Goal: Task Accomplishment & Management: Manage account settings

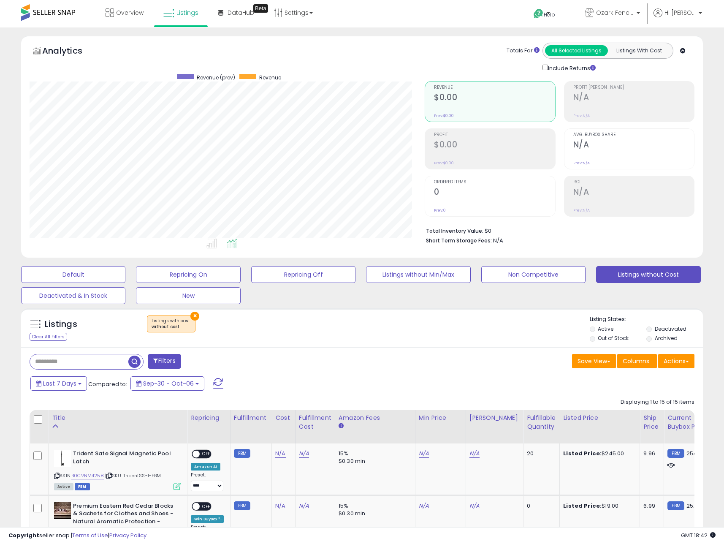
click at [345, 321] on div "×" at bounding box center [362, 327] width 453 height 24
click at [312, 274] on button "Repricing Off" at bounding box center [303, 274] width 104 height 17
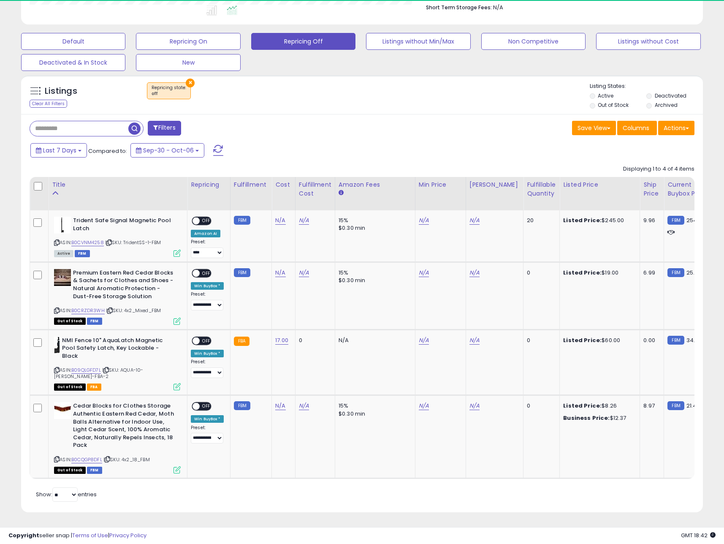
scroll to position [173, 396]
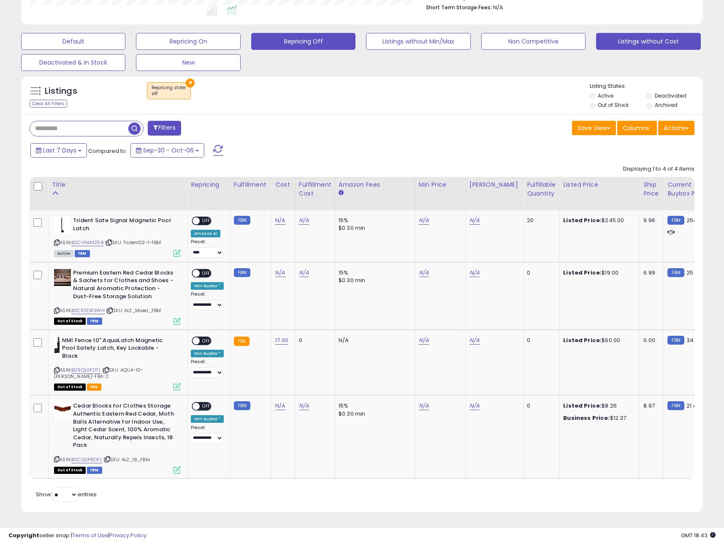
click at [617, 43] on button "Listings without Cost" at bounding box center [648, 41] width 104 height 17
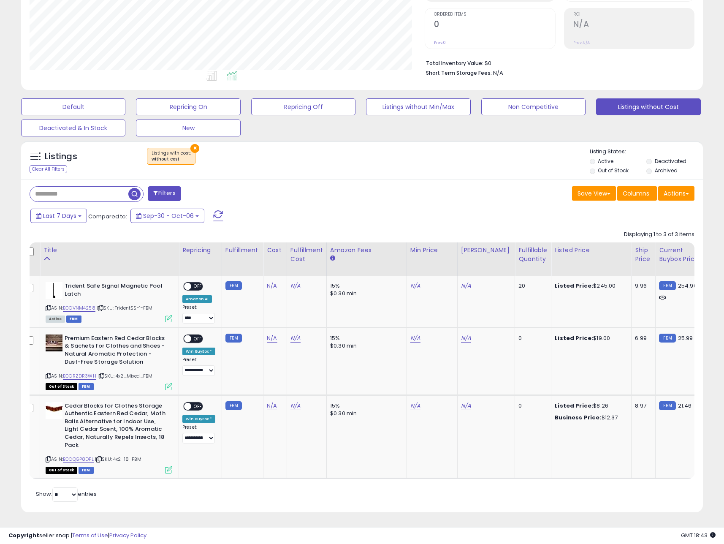
scroll to position [0, 0]
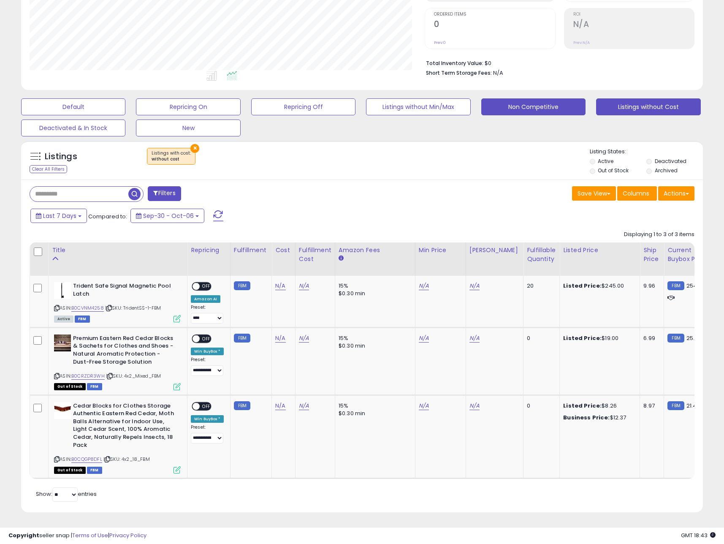
click at [513, 98] on button "Non Competitive" at bounding box center [533, 106] width 104 height 17
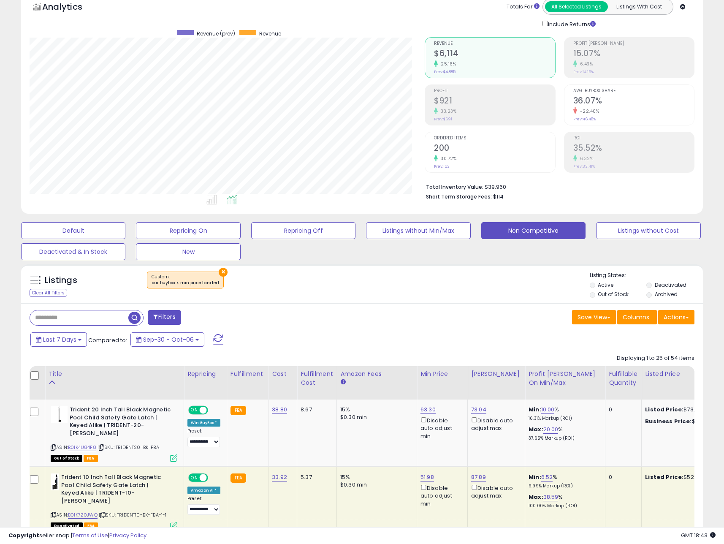
click at [605, 295] on label "Out of Stock" at bounding box center [613, 293] width 31 height 7
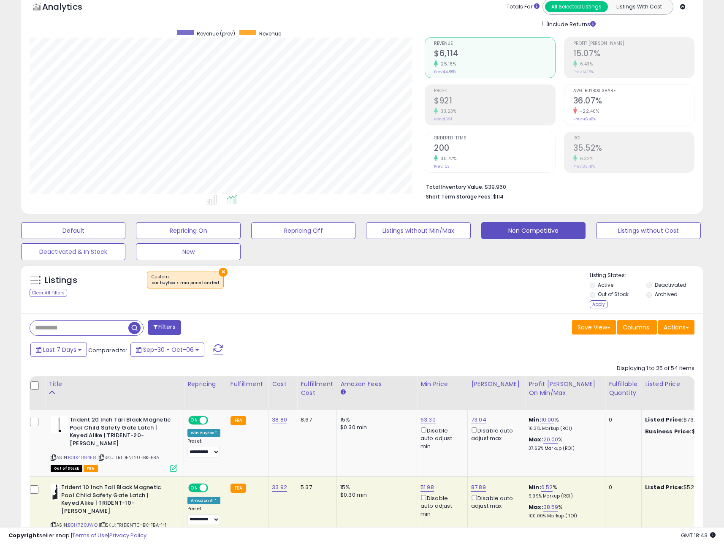
click at [665, 282] on label "Deactivated" at bounding box center [671, 284] width 32 height 7
click at [603, 305] on div "Apply" at bounding box center [599, 304] width 18 height 8
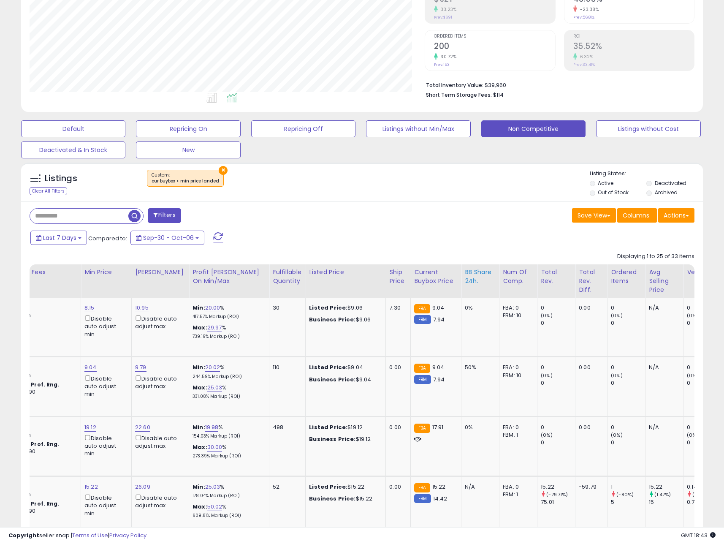
click at [465, 280] on div "BB Share 24h." at bounding box center [480, 277] width 31 height 18
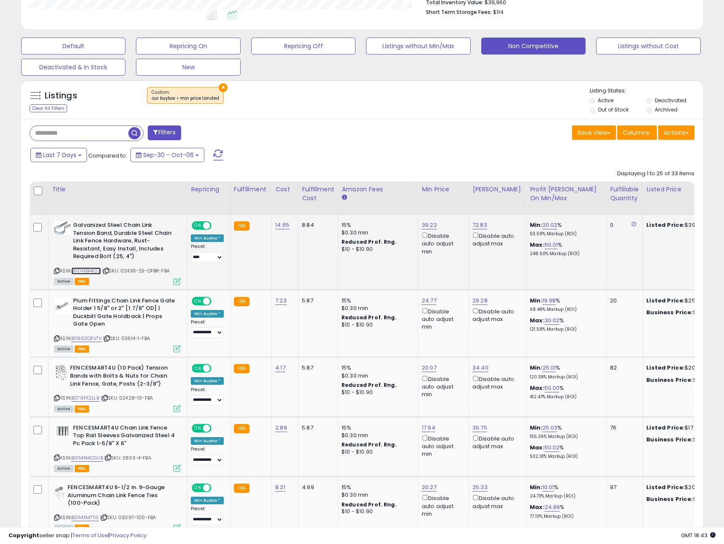
click at [94, 271] on link "B0DXXBHK2Z" at bounding box center [86, 270] width 30 height 7
click at [87, 274] on link "B0DXXBHK2Z" at bounding box center [86, 270] width 30 height 7
click at [176, 282] on icon at bounding box center [177, 281] width 7 height 7
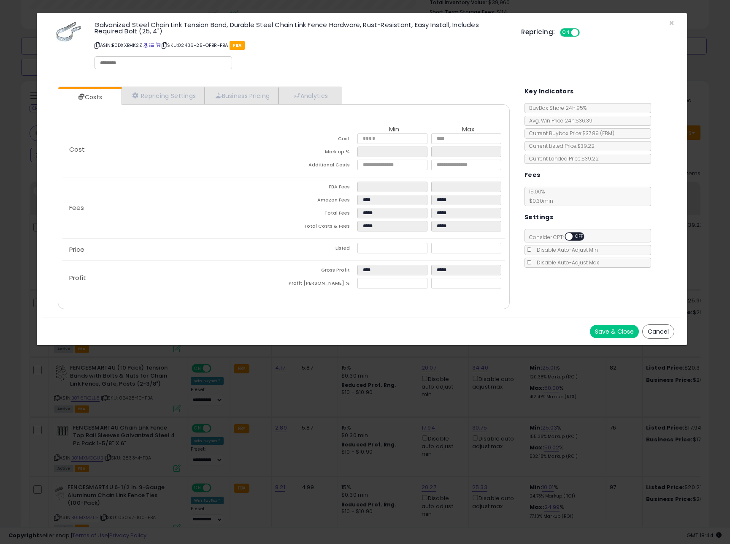
click at [615, 329] on button "Save & Close" at bounding box center [614, 332] width 49 height 14
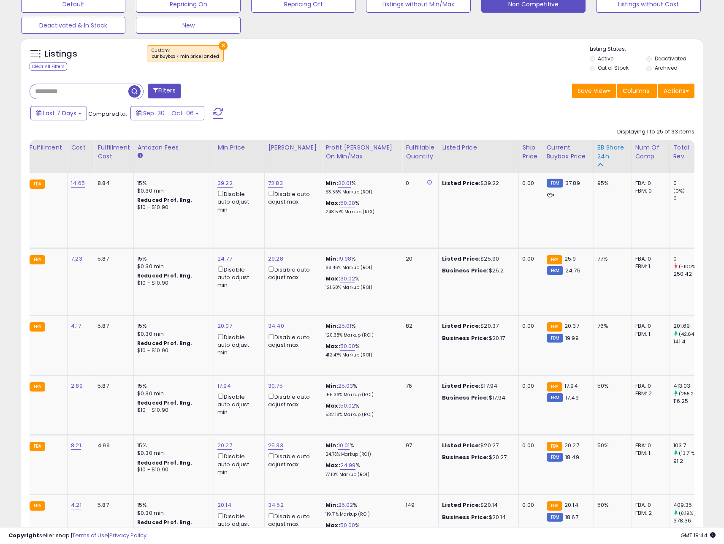
click at [598, 148] on div "BB Share 24h." at bounding box center [612, 152] width 31 height 18
